Goal: Task Accomplishment & Management: Manage account settings

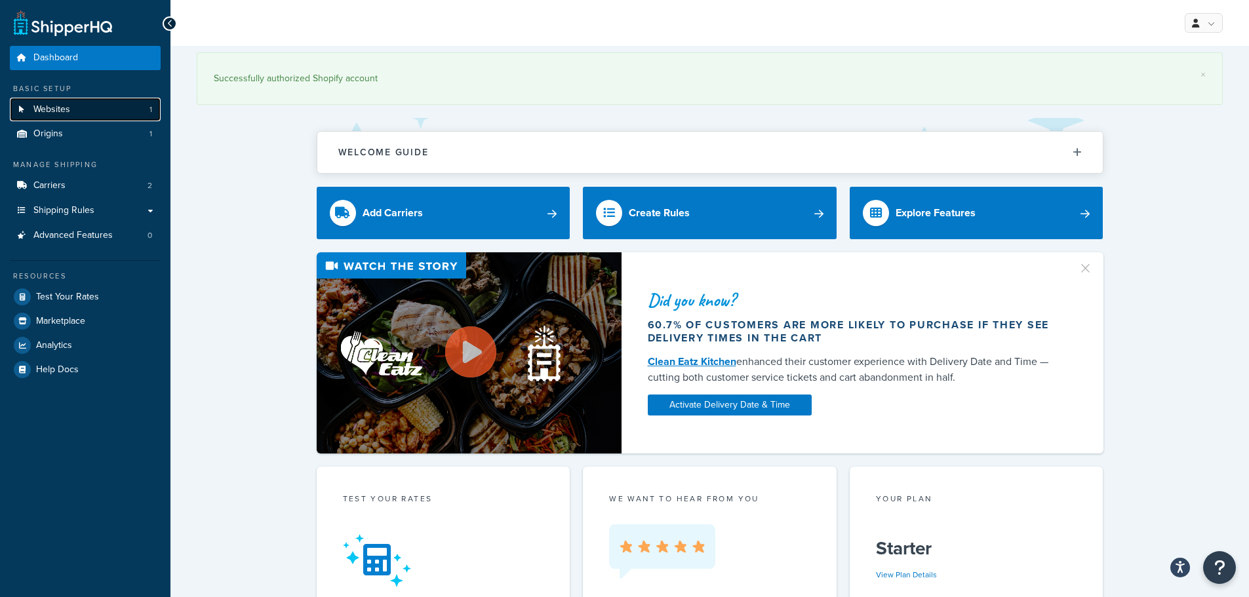
click at [102, 105] on link "Websites 1" at bounding box center [85, 110] width 151 height 24
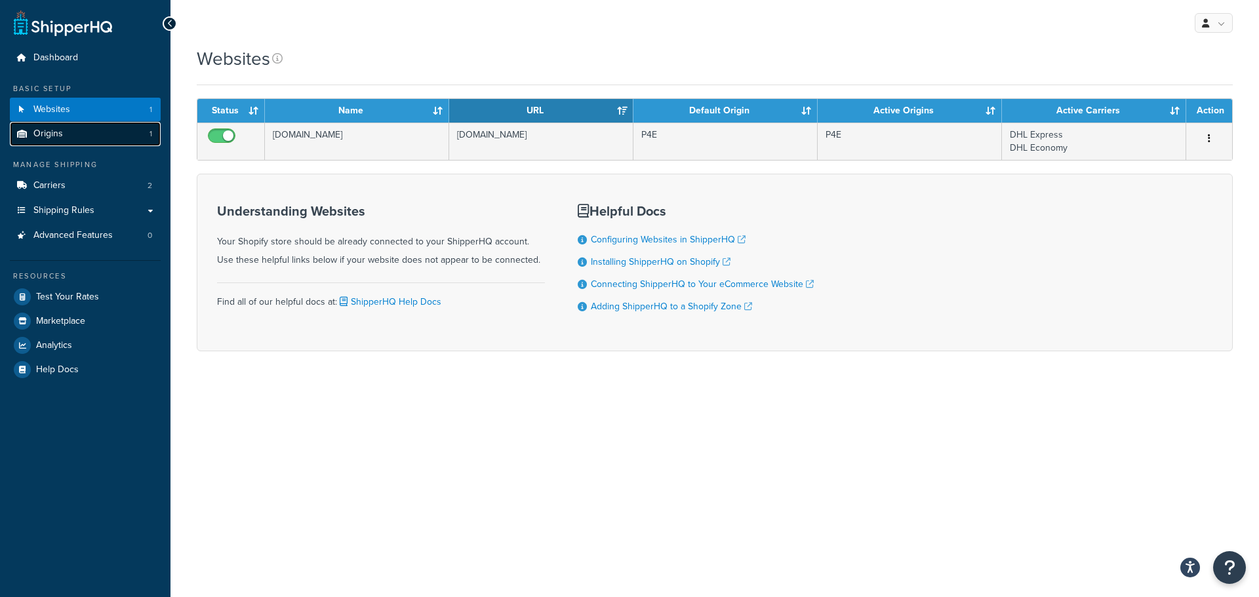
click at [69, 124] on link "Origins 1" at bounding box center [85, 134] width 151 height 24
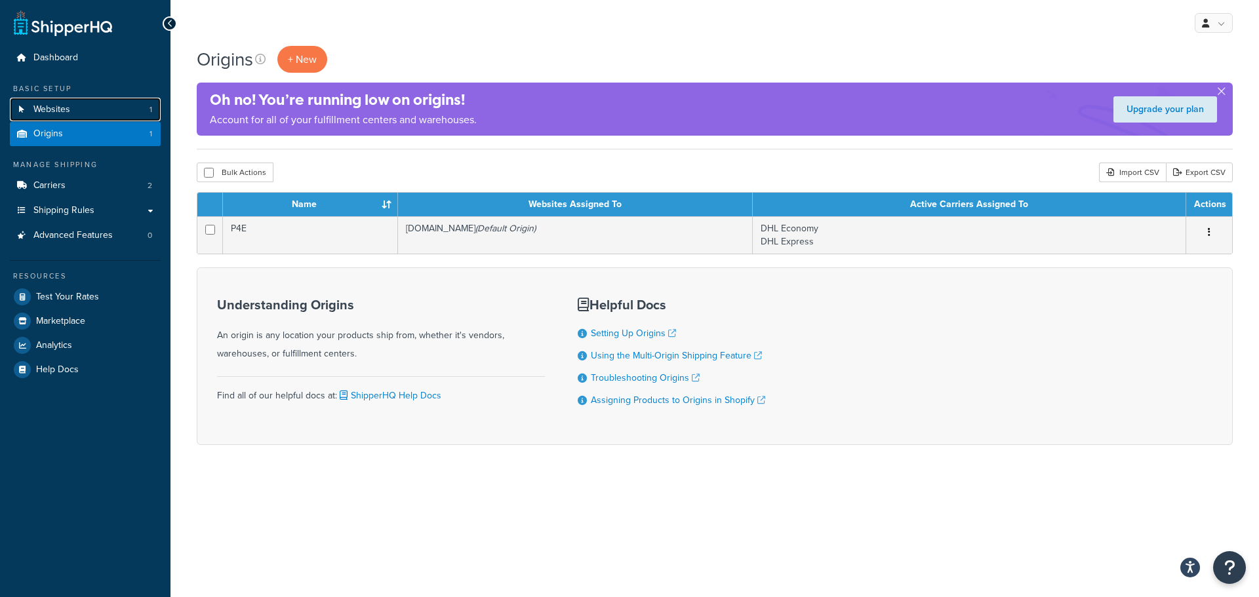
click at [75, 108] on link "Websites 1" at bounding box center [85, 110] width 151 height 24
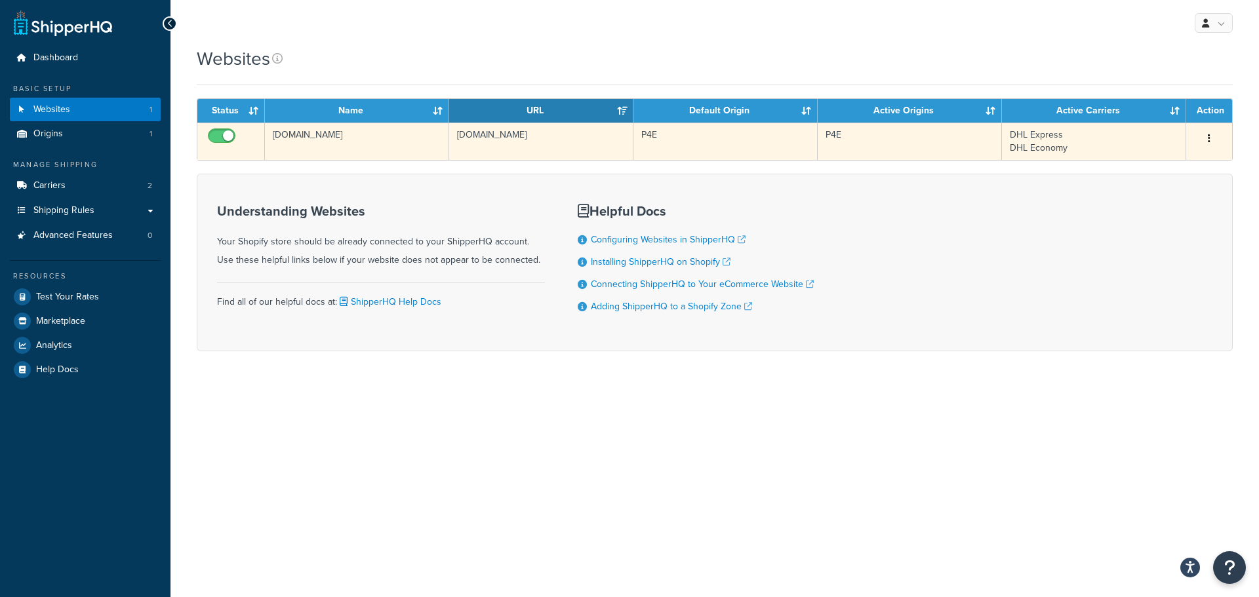
click at [214, 132] on input "checkbox" at bounding box center [223, 139] width 36 height 16
checkbox input "false"
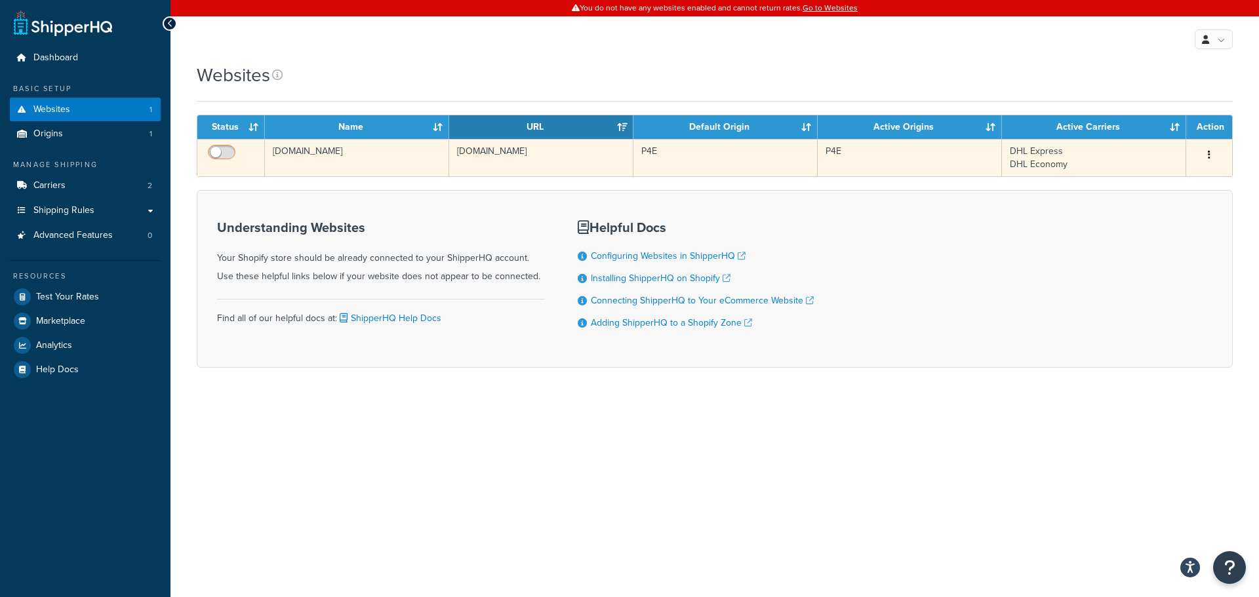
click at [227, 151] on input "checkbox" at bounding box center [223, 155] width 36 height 16
checkbox input "true"
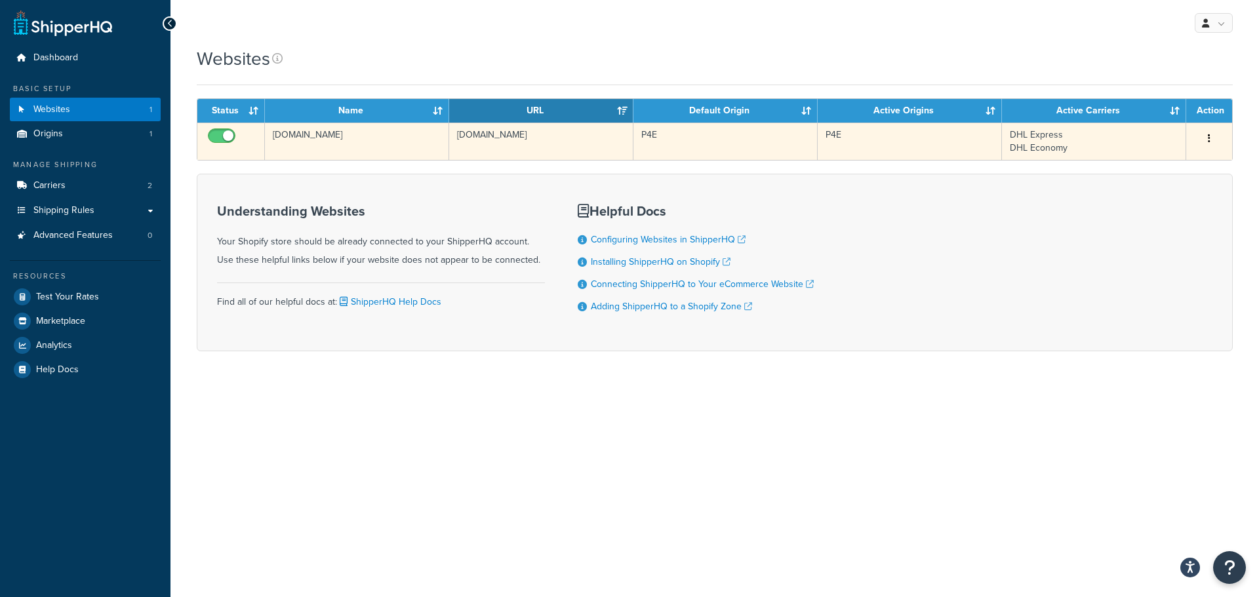
click at [223, 138] on input "checkbox" at bounding box center [223, 139] width 36 height 16
checkbox input "false"
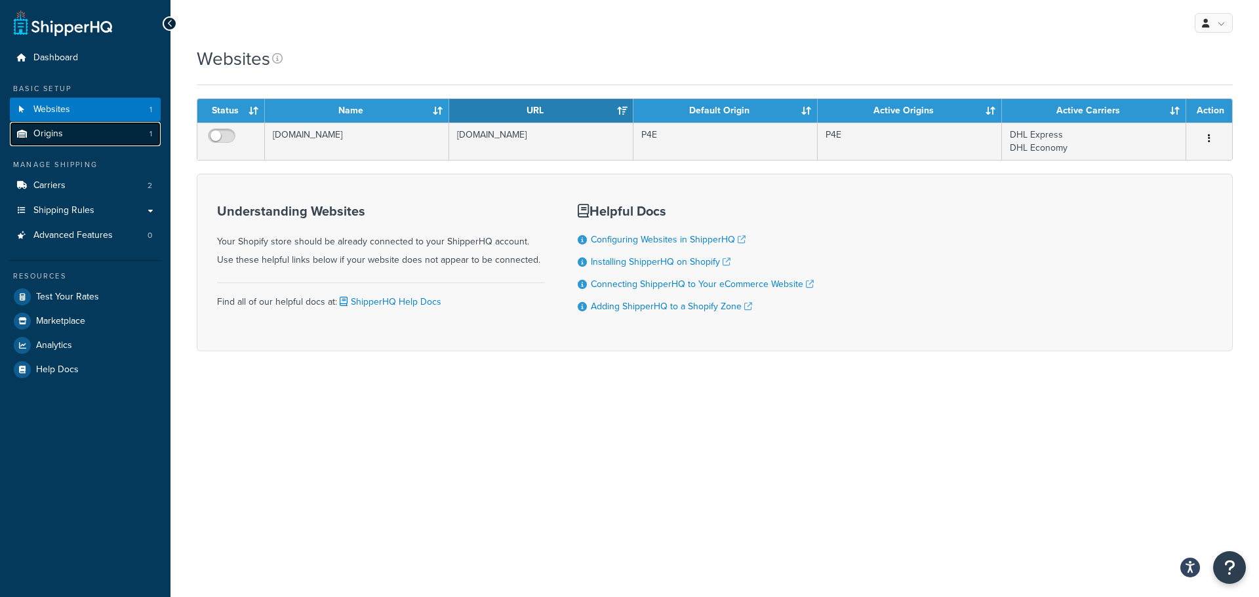
click at [102, 136] on link "Origins 1" at bounding box center [85, 134] width 151 height 24
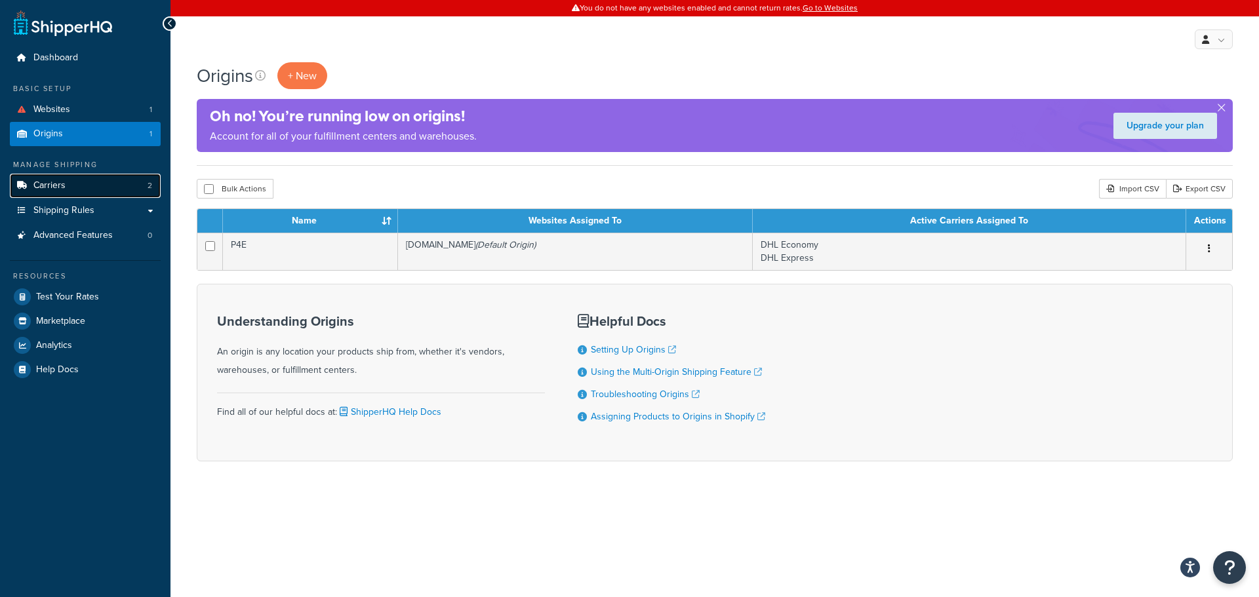
click at [80, 188] on link "Carriers 2" at bounding box center [85, 186] width 151 height 24
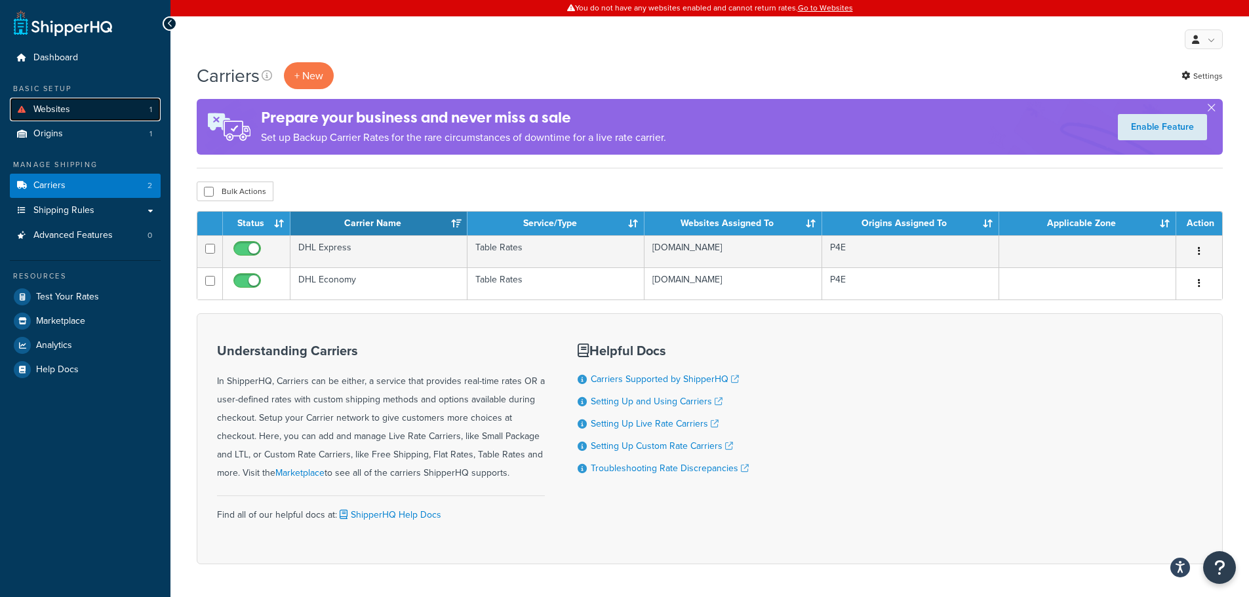
click at [81, 109] on link "Websites 1" at bounding box center [85, 110] width 151 height 24
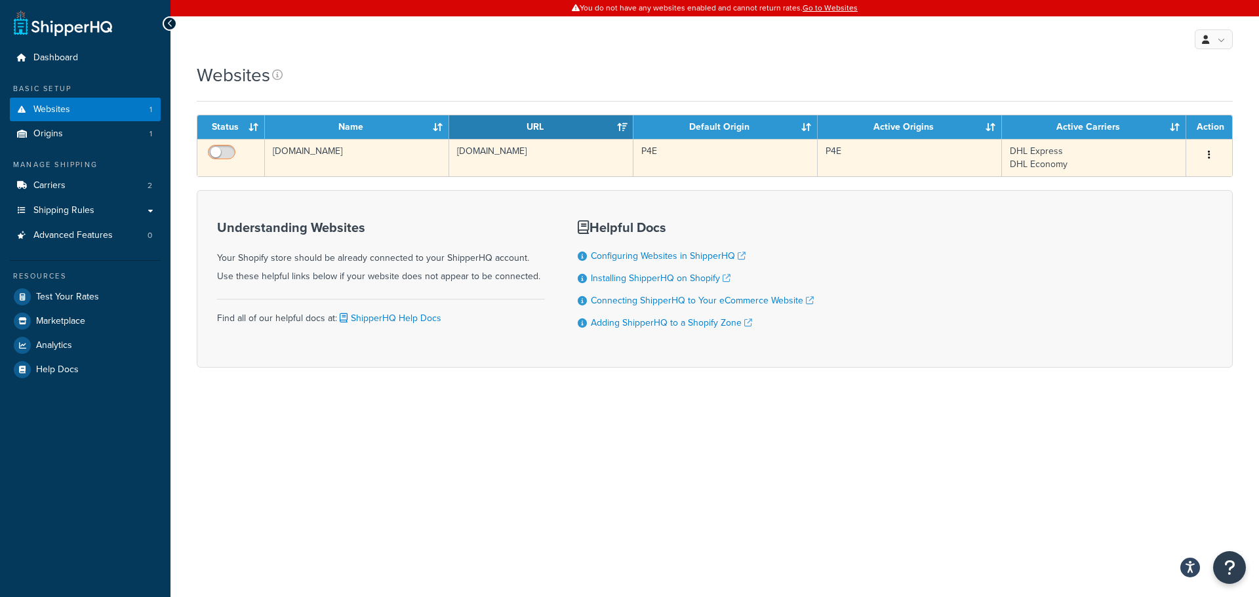
click at [231, 152] on input "checkbox" at bounding box center [223, 155] width 36 height 16
checkbox input "true"
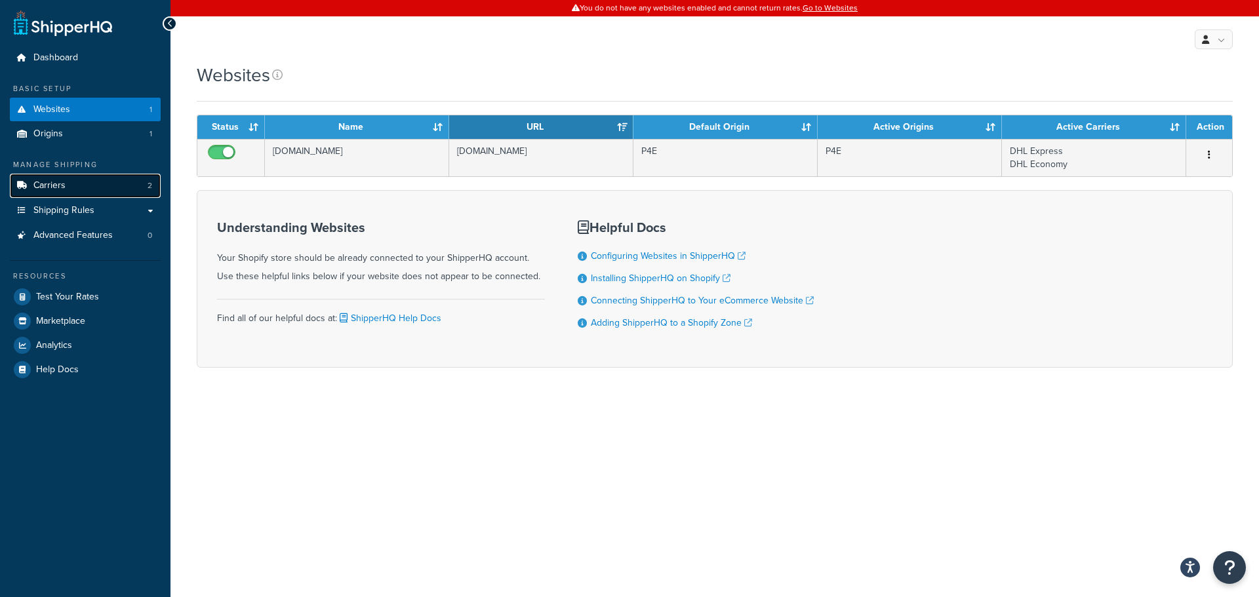
click at [56, 187] on span "Carriers" at bounding box center [49, 185] width 32 height 11
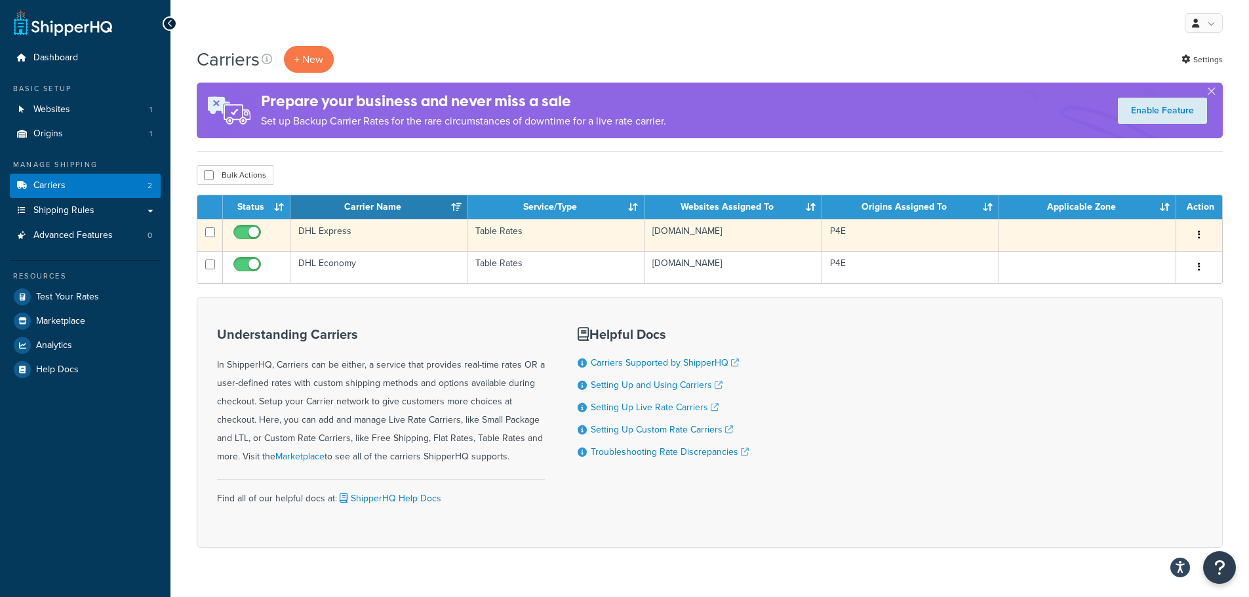
click at [245, 234] on input "checkbox" at bounding box center [249, 235] width 36 height 16
checkbox input "false"
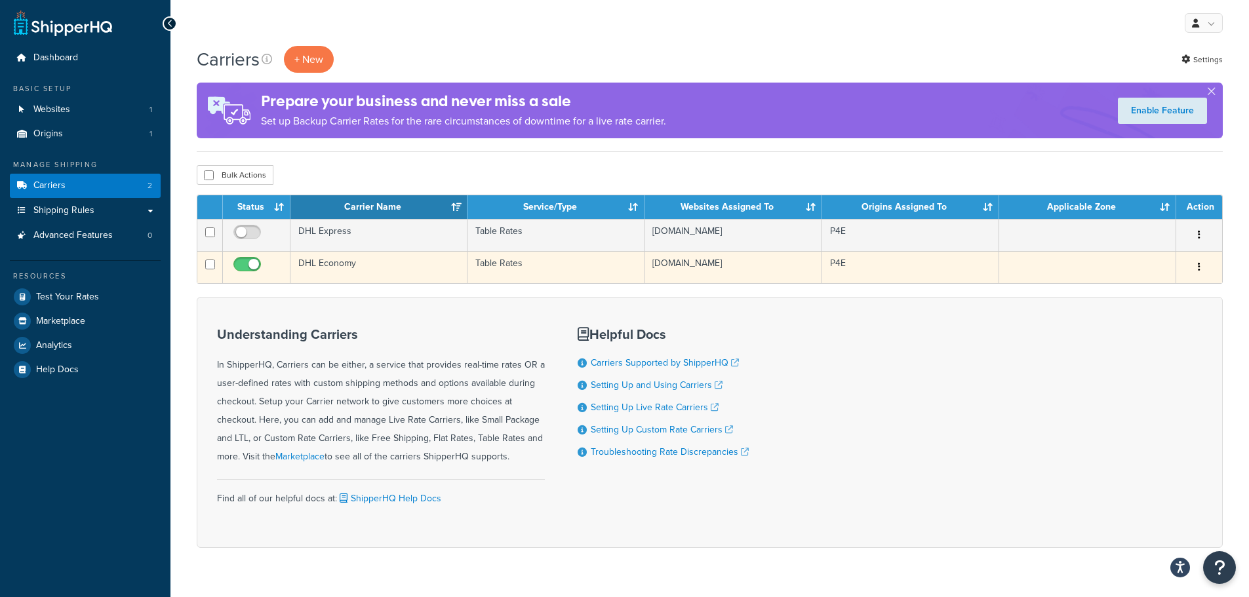
click at [245, 264] on input "checkbox" at bounding box center [249, 268] width 36 height 16
checkbox input "false"
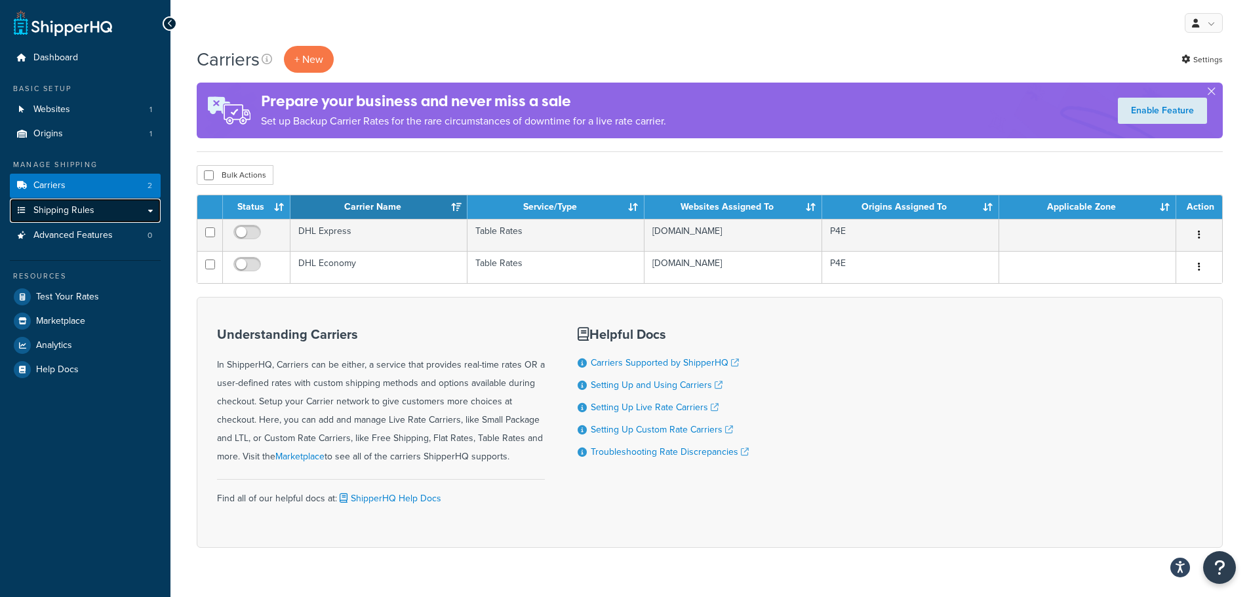
click at [95, 206] on link "Shipping Rules" at bounding box center [85, 211] width 151 height 24
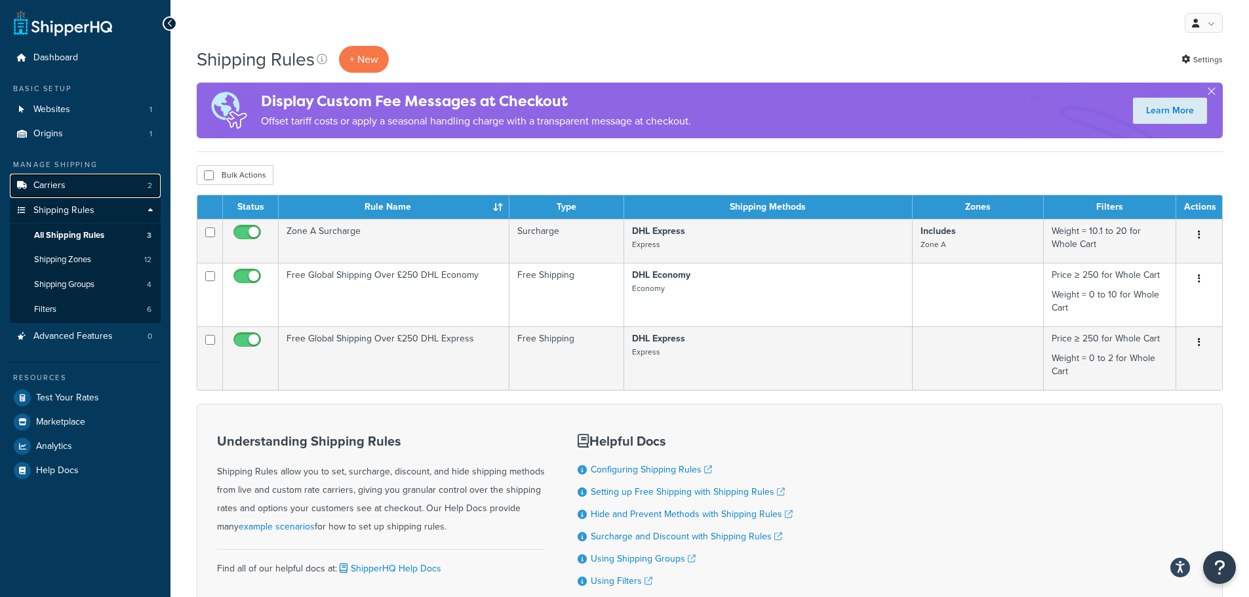
click at [89, 182] on link "Carriers 2" at bounding box center [85, 186] width 151 height 24
